Goal: Task Accomplishment & Management: Use online tool/utility

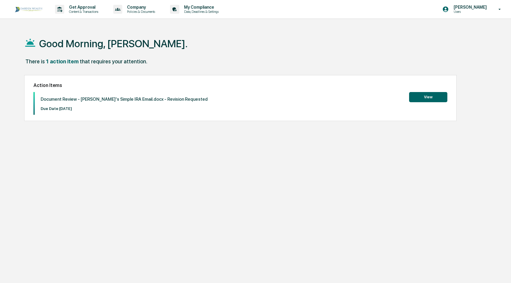
click at [142, 103] on div "Document Review - [PERSON_NAME]'s Simple IRA Email.docx - Revision Requested Du…" at bounding box center [121, 103] width 173 height 23
click at [426, 98] on button "View" at bounding box center [428, 97] width 38 height 10
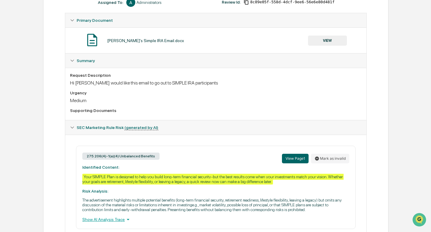
scroll to position [99, 0]
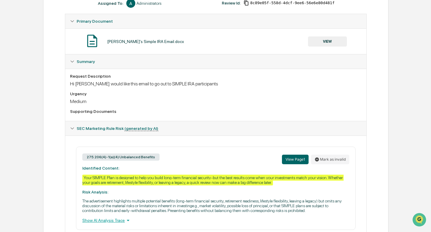
click at [330, 43] on button "VIEW" at bounding box center [327, 41] width 39 height 10
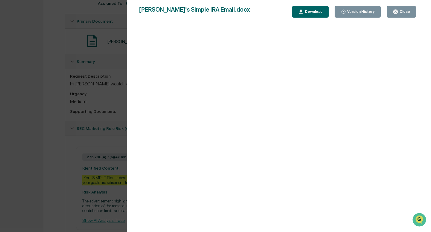
click at [44, 144] on div "Version History [DATE] 02:23 PM [PERSON_NAME]'s Simple IRA Email.docx Close Ver…" at bounding box center [215, 116] width 431 height 232
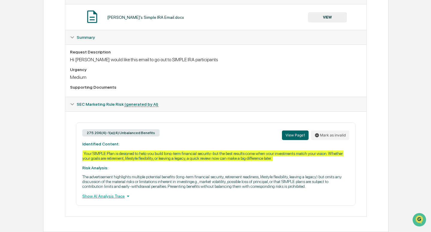
scroll to position [0, 0]
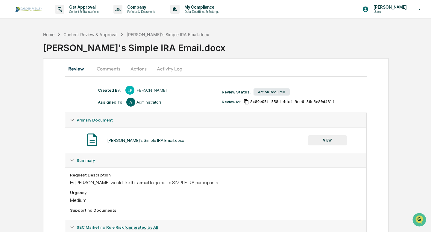
click at [141, 69] on button "Actions" at bounding box center [138, 69] width 27 height 14
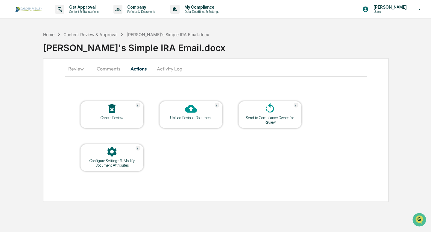
click at [192, 114] on icon at bounding box center [191, 109] width 12 height 12
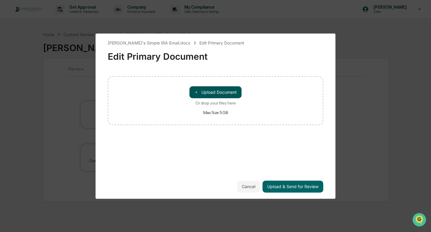
click at [225, 93] on button "＋ Upload Document" at bounding box center [215, 92] width 52 height 12
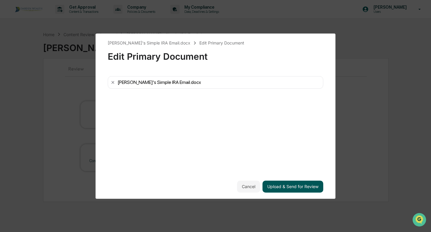
click at [292, 189] on button "Upload & Send for Review" at bounding box center [292, 187] width 61 height 12
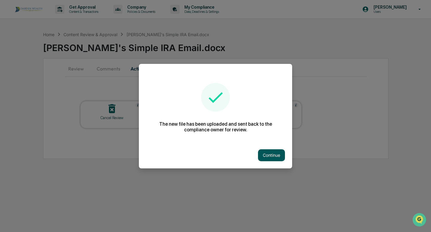
click at [276, 154] on button "Continue" at bounding box center [271, 156] width 27 height 12
